Goal: Task Accomplishment & Management: Manage account settings

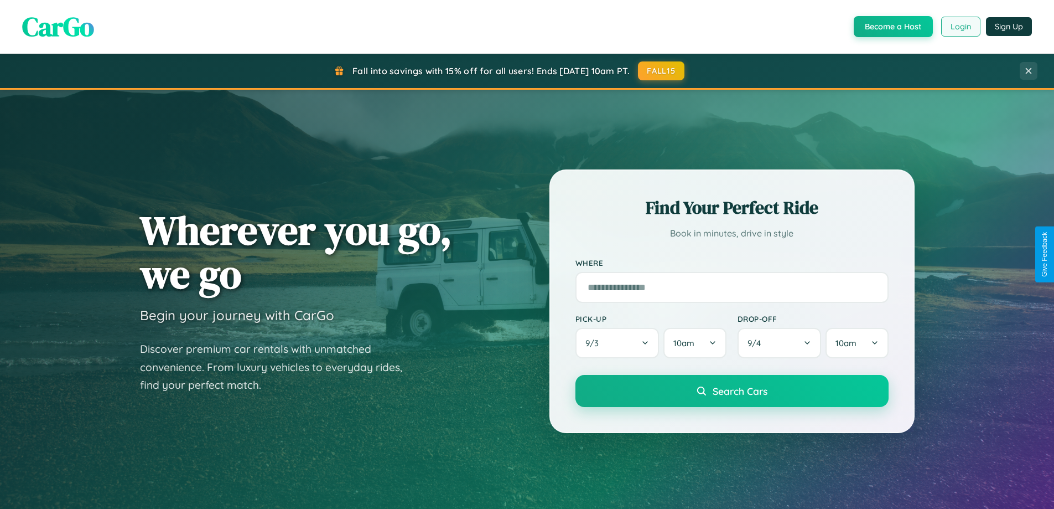
click at [960, 27] on button "Login" at bounding box center [960, 27] width 39 height 20
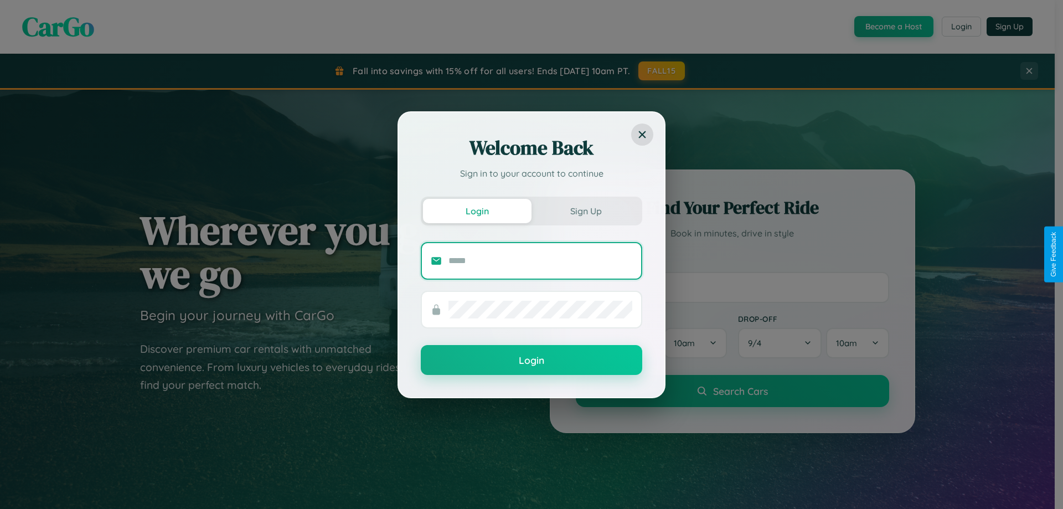
click at [540, 260] on input "text" at bounding box center [540, 261] width 184 height 18
type input "**********"
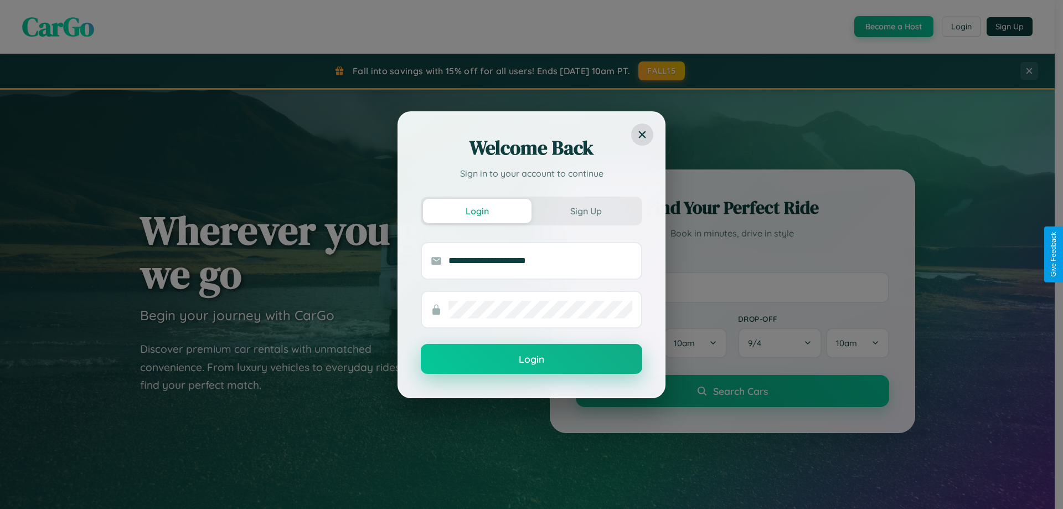
click at [531, 359] on button "Login" at bounding box center [531, 359] width 221 height 30
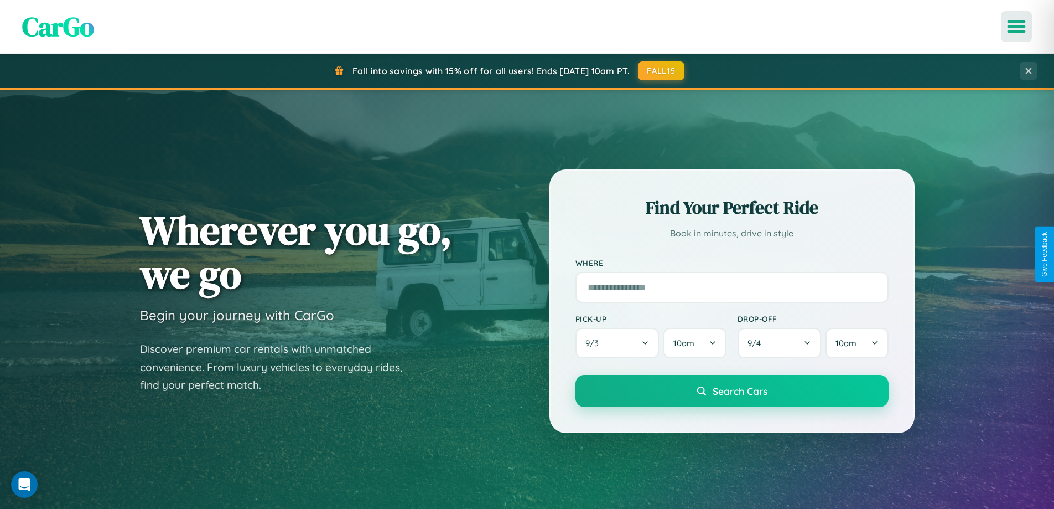
click at [1017, 27] on icon "Open menu" at bounding box center [1017, 27] width 16 height 10
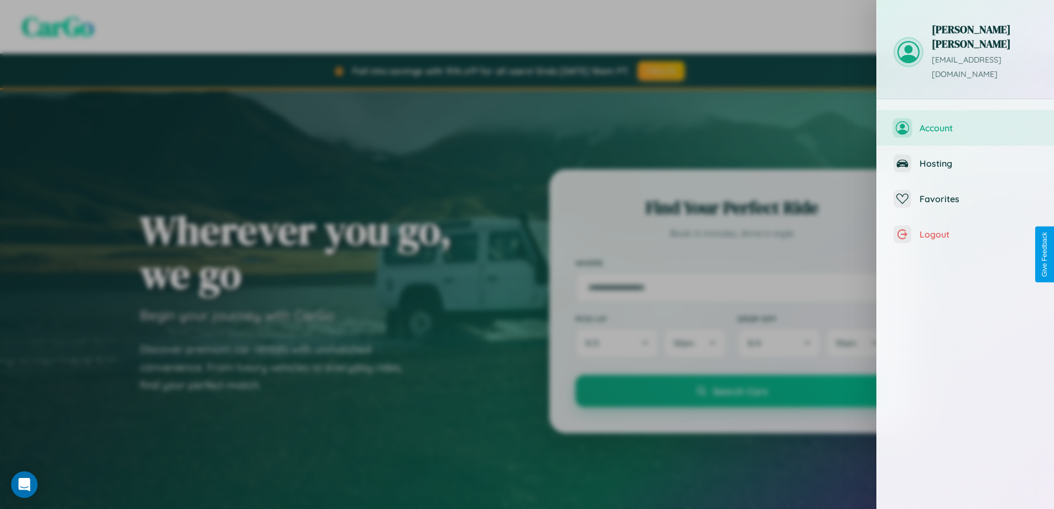
click at [966, 122] on span "Account" at bounding box center [979, 127] width 118 height 11
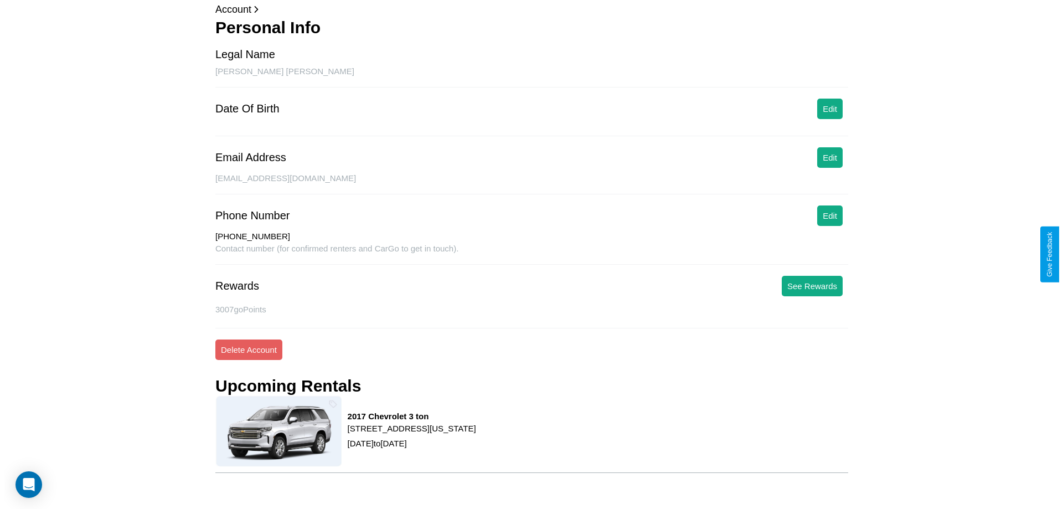
scroll to position [113, 0]
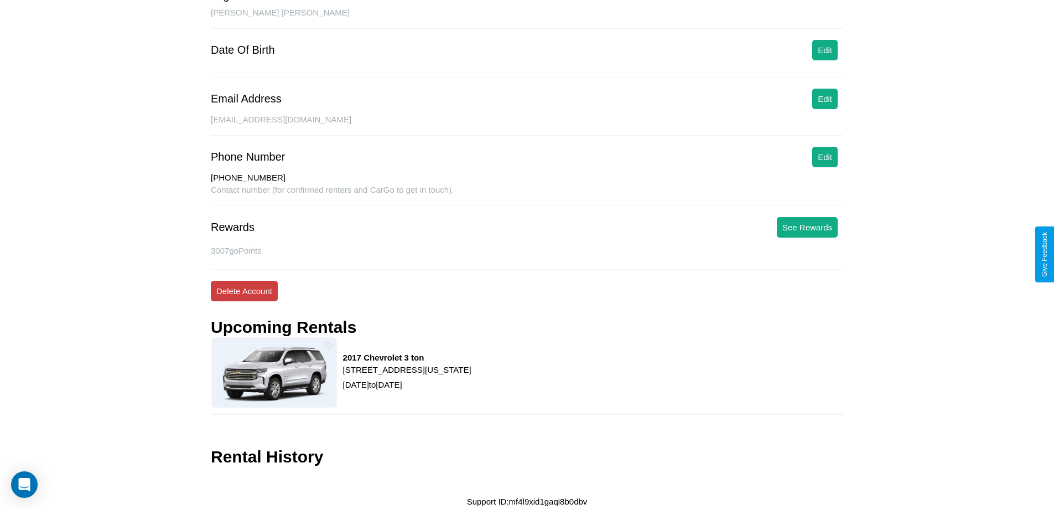
click at [244, 291] on button "Delete Account" at bounding box center [244, 291] width 67 height 20
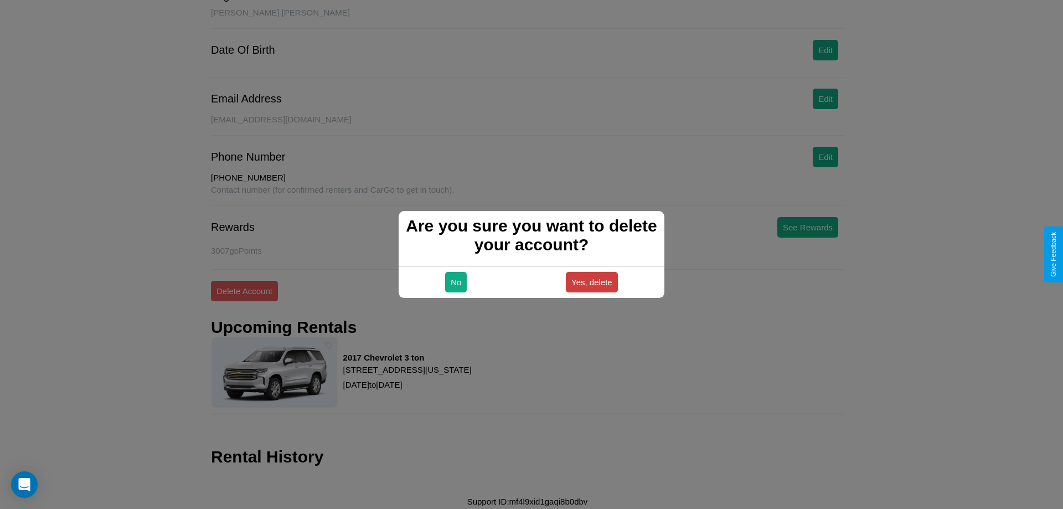
click at [591, 282] on button "Yes, delete" at bounding box center [592, 282] width 52 height 20
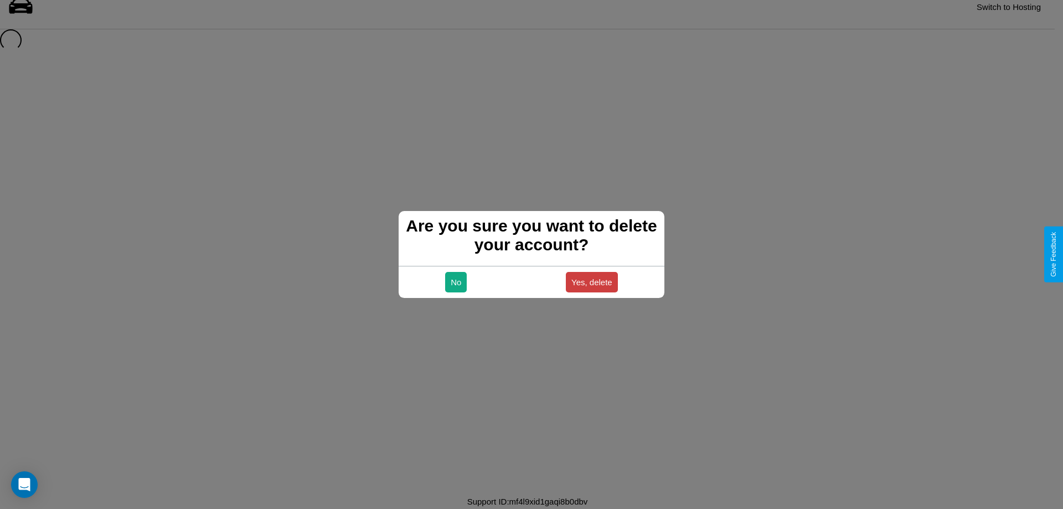
scroll to position [15, 0]
